Goal: Task Accomplishment & Management: Manage account settings

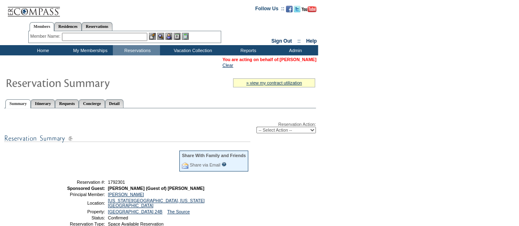
click at [305, 58] on link "[PERSON_NAME]" at bounding box center [298, 59] width 37 height 5
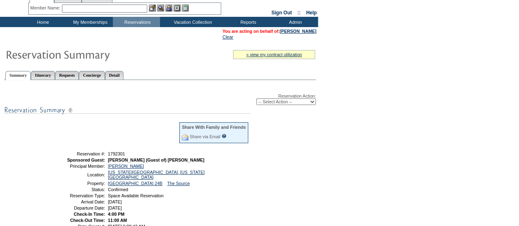
scroll to position [44, 0]
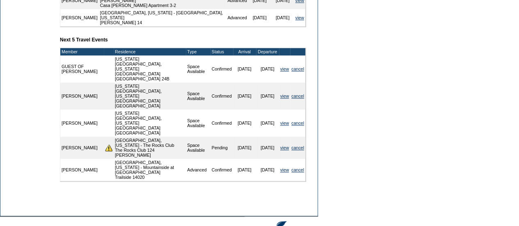
scroll to position [391, 0]
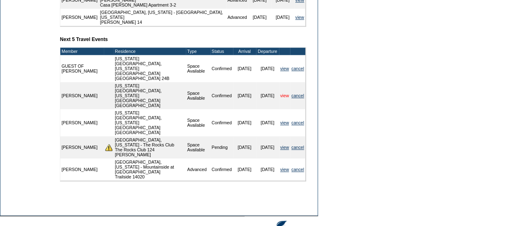
click at [283, 93] on link "view" at bounding box center [284, 95] width 9 height 5
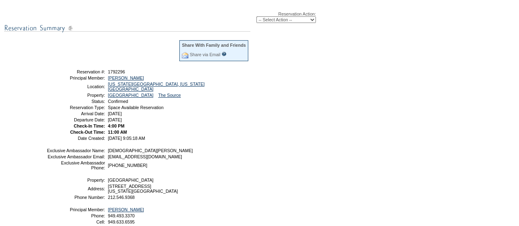
scroll to position [111, 0]
click at [277, 19] on select "-- Select Action -- Modify Reservation Dates Modify Reservation Cost Modify Occ…" at bounding box center [287, 19] width 60 height 7
select select "ChangeOccupancy"
click at [257, 17] on select "-- Select Action -- Modify Reservation Dates Modify Reservation Cost Modify Occ…" at bounding box center [287, 19] width 60 height 7
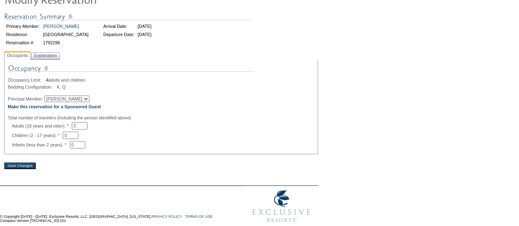
scroll to position [81, 0]
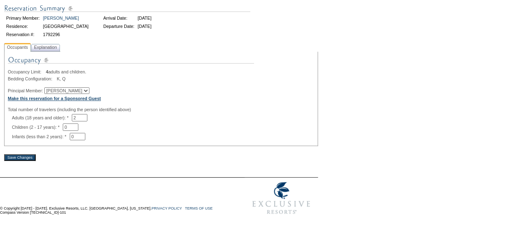
click at [62, 97] on b "Make this reservation for a Sponsored Guest" at bounding box center [54, 98] width 93 height 5
